Goal: Information Seeking & Learning: Find specific fact

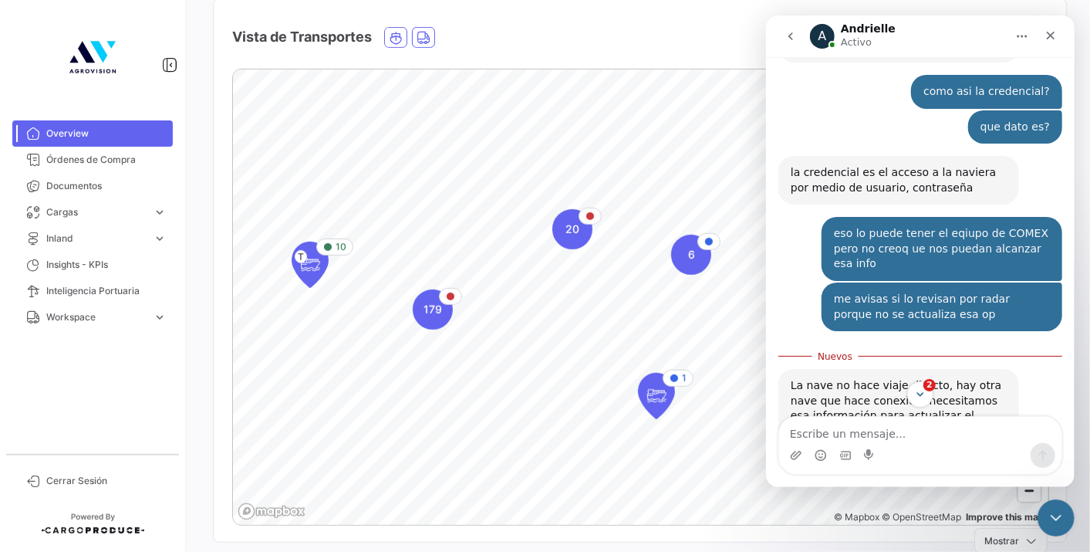
scroll to position [860, 0]
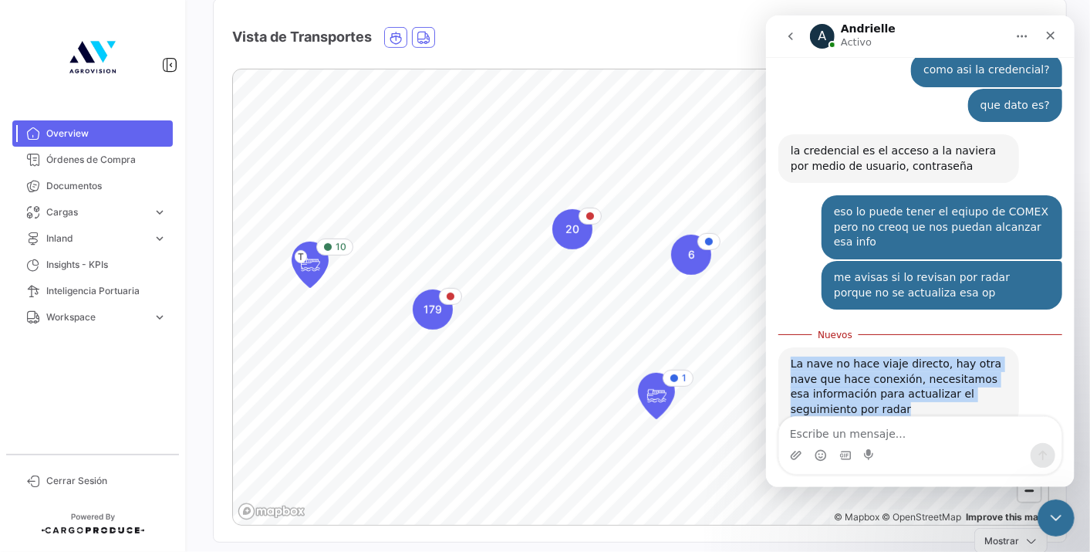
drag, startPoint x: 789, startPoint y: 291, endPoint x: 923, endPoint y: 350, distance: 146.5
click at [923, 350] on div "La nave no hace viaje directo, hay otra nave que hace conexión, necesitamos esa…" at bounding box center [898, 386] width 241 height 79
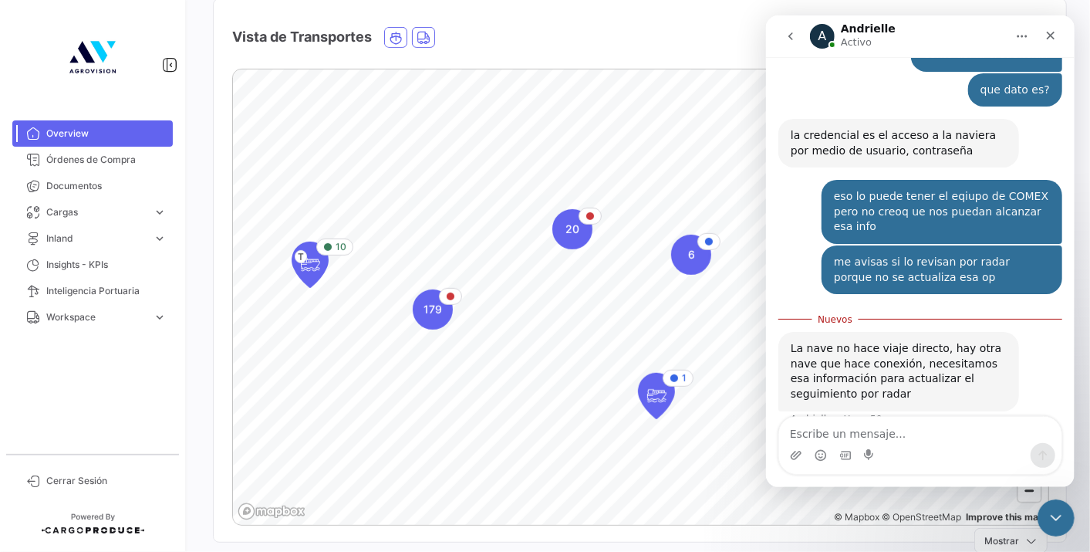
click at [813, 428] on div "el nombre de la nave que hace la conexión [PERSON_NAME] • Hace 50m" at bounding box center [898, 452] width 241 height 49
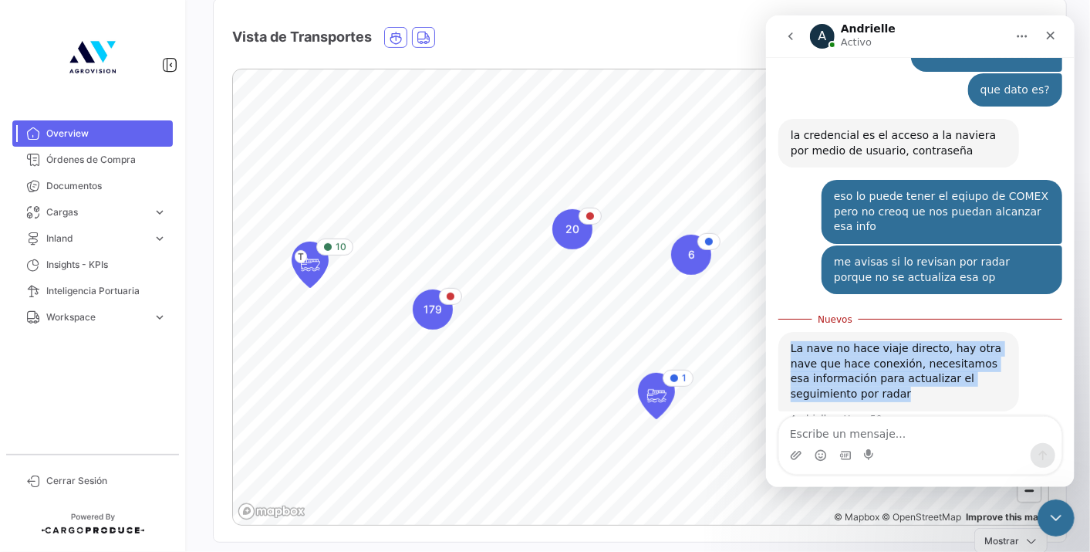
drag, startPoint x: 836, startPoint y: 324, endPoint x: 1384, endPoint y: 553, distance: 593.9
click at [787, 332] on div "La nave no hace viaje directo, hay otra nave que hace conexión, necesitamos esa…" at bounding box center [898, 371] width 241 height 79
copy div "La nave no hace viaje directo, hay otra nave que hace conexión, necesitamos esa…"
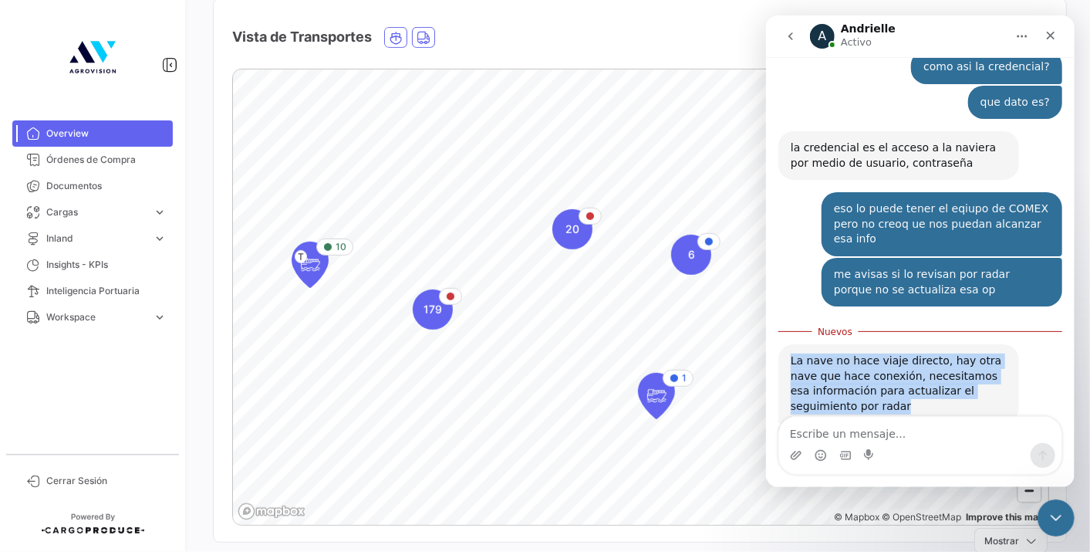
scroll to position [860, 0]
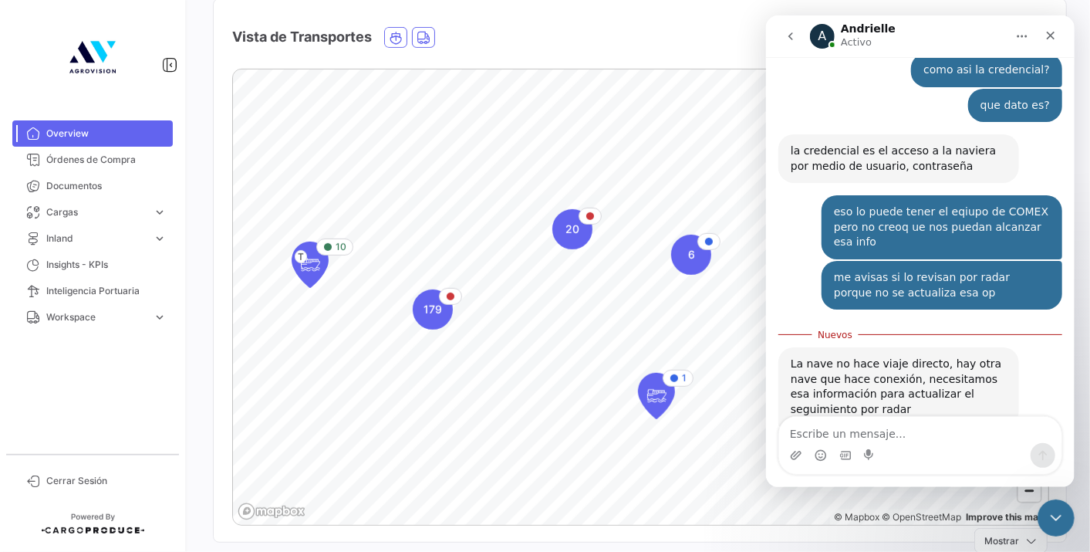
click at [857, 428] on div "el nombre de la nave que hace la conexión [PERSON_NAME] • Hace 50m" at bounding box center [898, 452] width 241 height 49
click at [857, 438] on div "el nombre de la nave que hace la conexión" at bounding box center [898, 453] width 216 height 30
copy div "el nombre de la nave que hace la conexión"
